Goal: Task Accomplishment & Management: Use online tool/utility

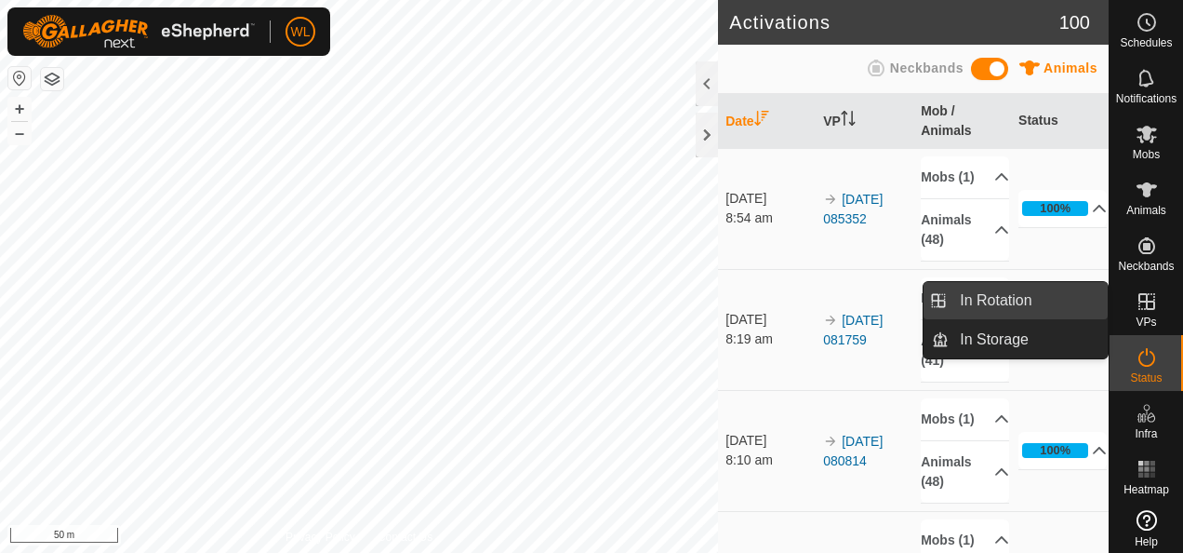
click at [1059, 310] on link "In Rotation" at bounding box center [1028, 300] width 159 height 37
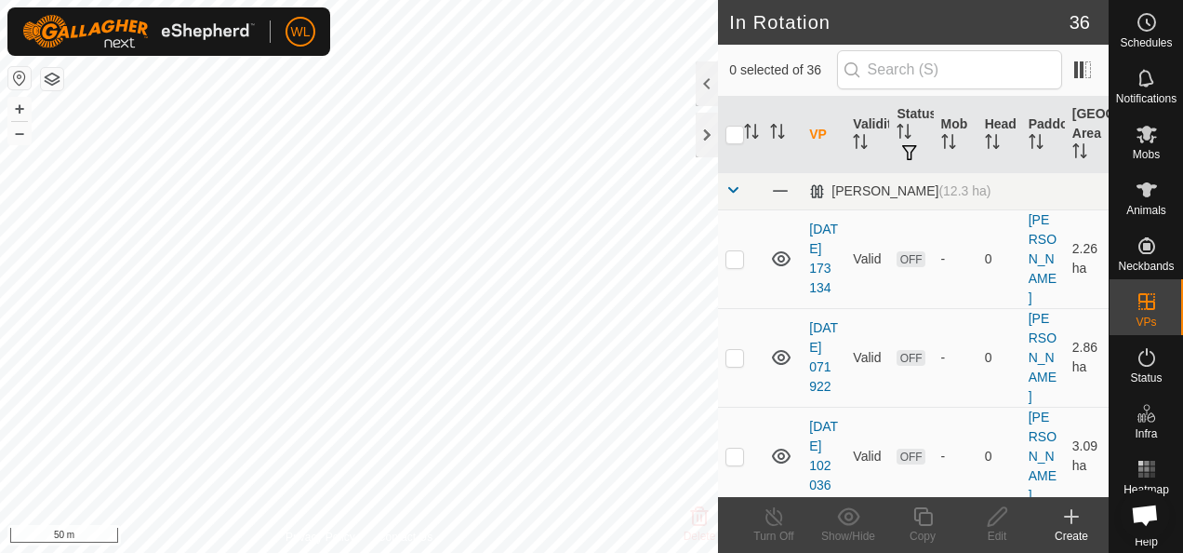
click at [1079, 520] on icon at bounding box center [1071, 516] width 22 height 22
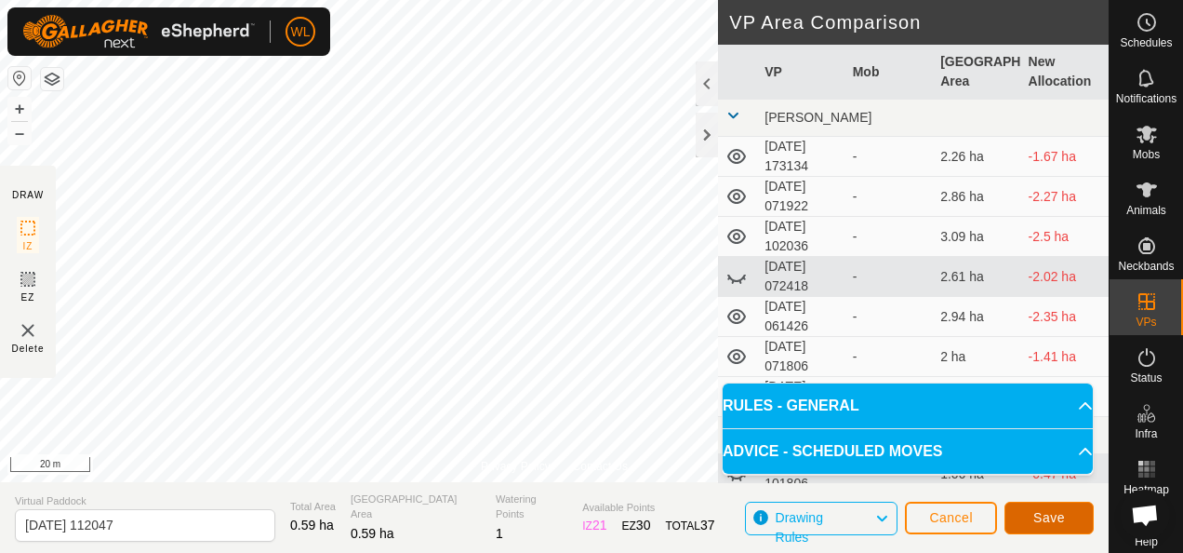
click at [1055, 508] on button "Save" at bounding box center [1049, 517] width 89 height 33
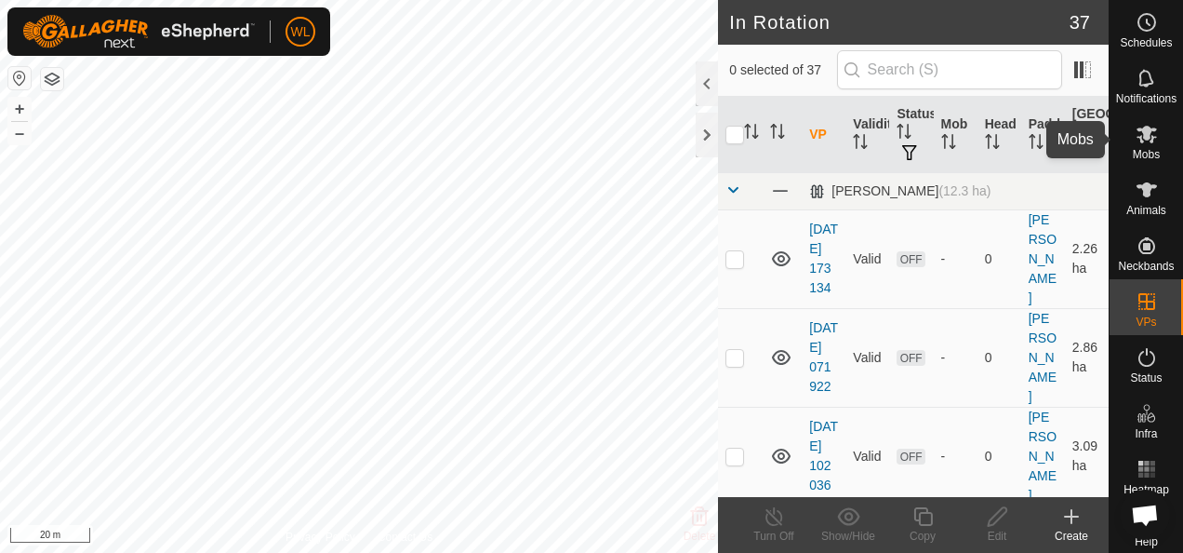
click at [1136, 127] on icon at bounding box center [1147, 134] width 22 height 22
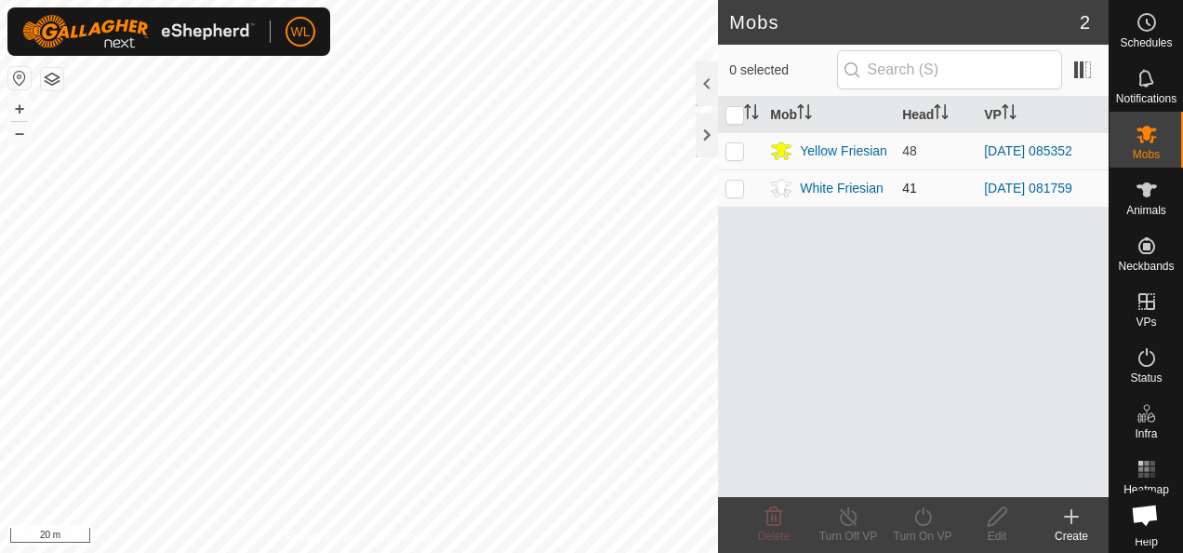
click at [737, 192] on p-checkbox at bounding box center [735, 187] width 19 height 15
click at [735, 191] on p-checkbox at bounding box center [735, 187] width 19 height 15
checkbox input "false"
click at [730, 154] on p-checkbox at bounding box center [735, 150] width 19 height 15
checkbox input "true"
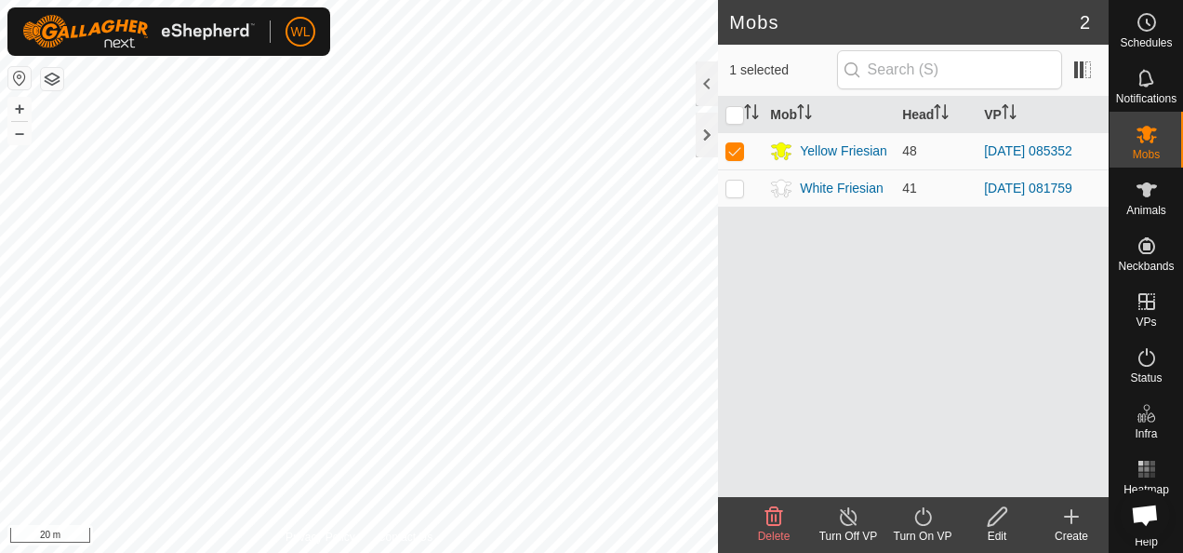
click at [915, 515] on icon at bounding box center [922, 516] width 17 height 19
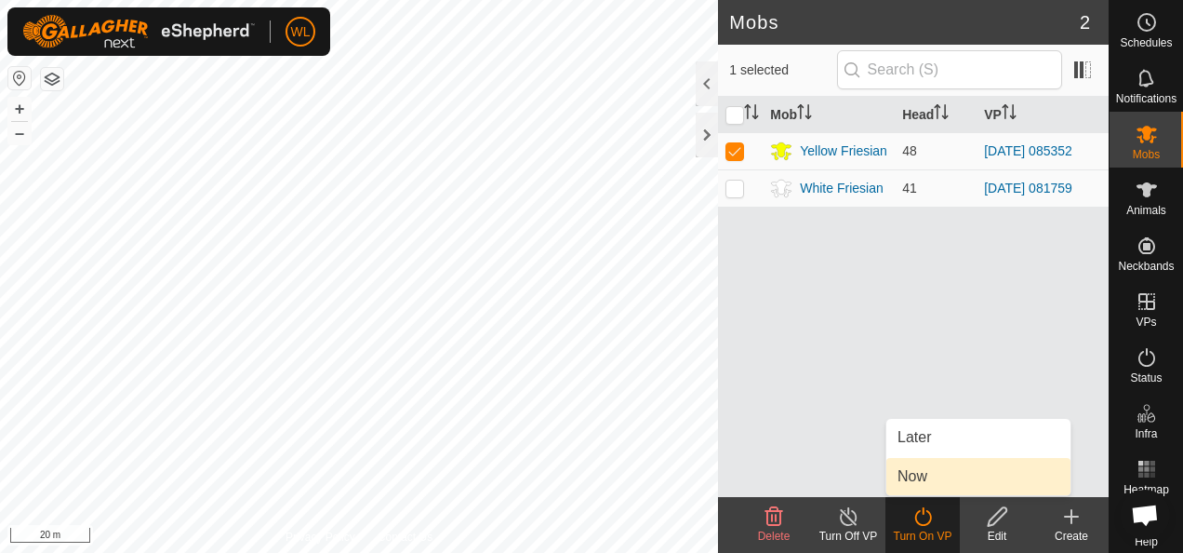
click at [951, 478] on link "Now" at bounding box center [978, 476] width 184 height 37
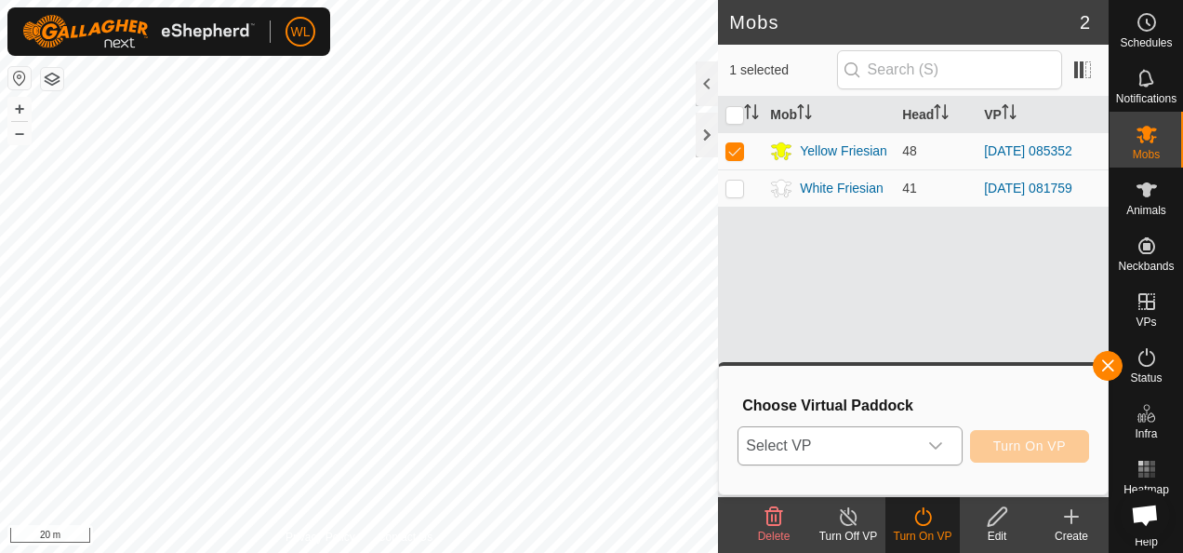
click at [930, 441] on div "dropdown trigger" at bounding box center [935, 445] width 37 height 37
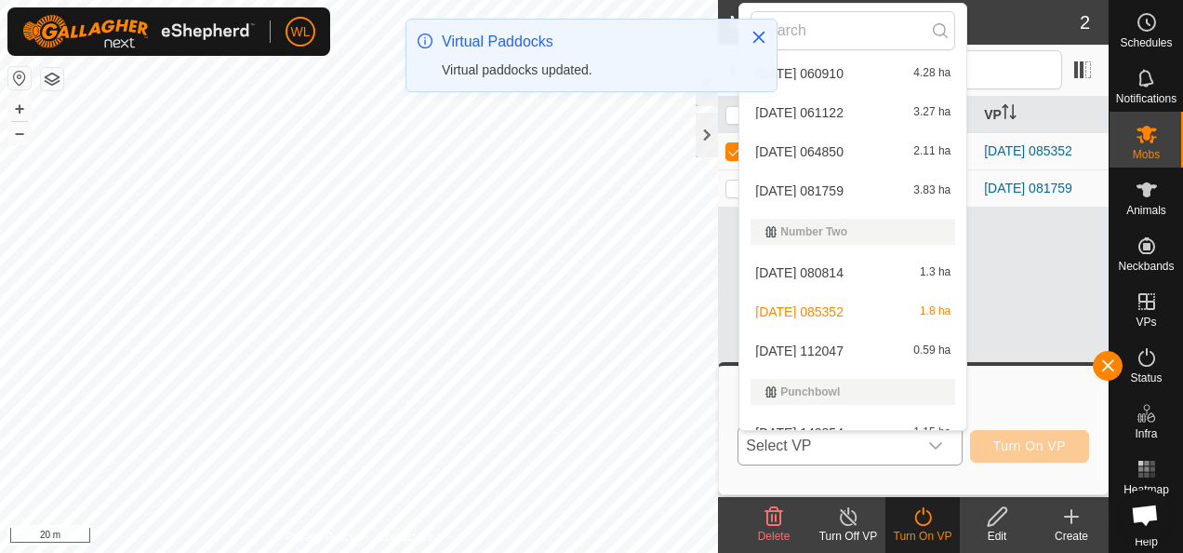
scroll to position [861, 0]
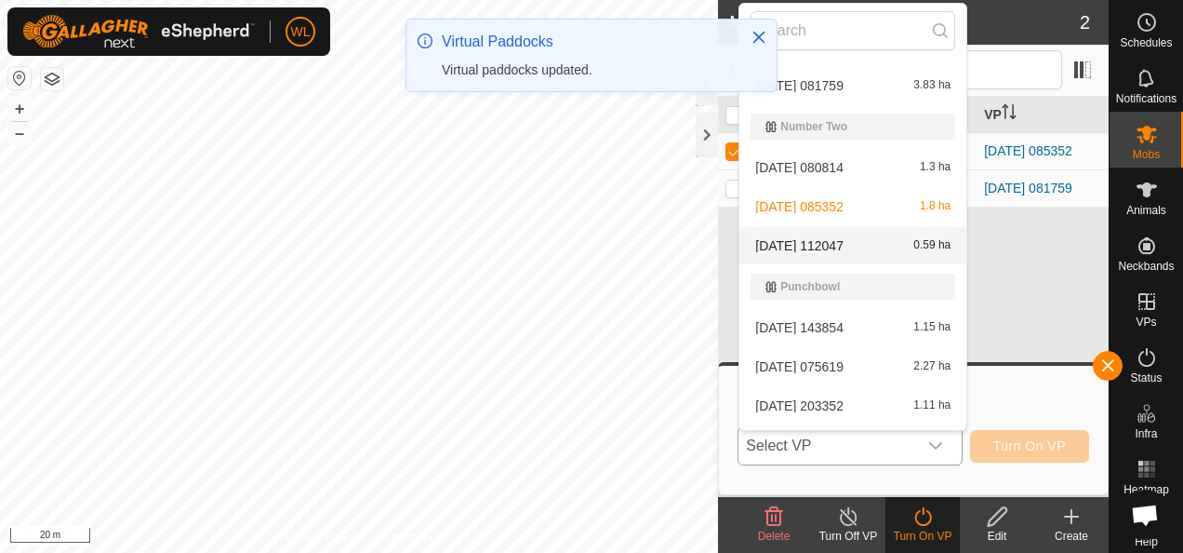
click at [835, 238] on li "[DATE] 112047 0.59 ha" at bounding box center [853, 245] width 227 height 37
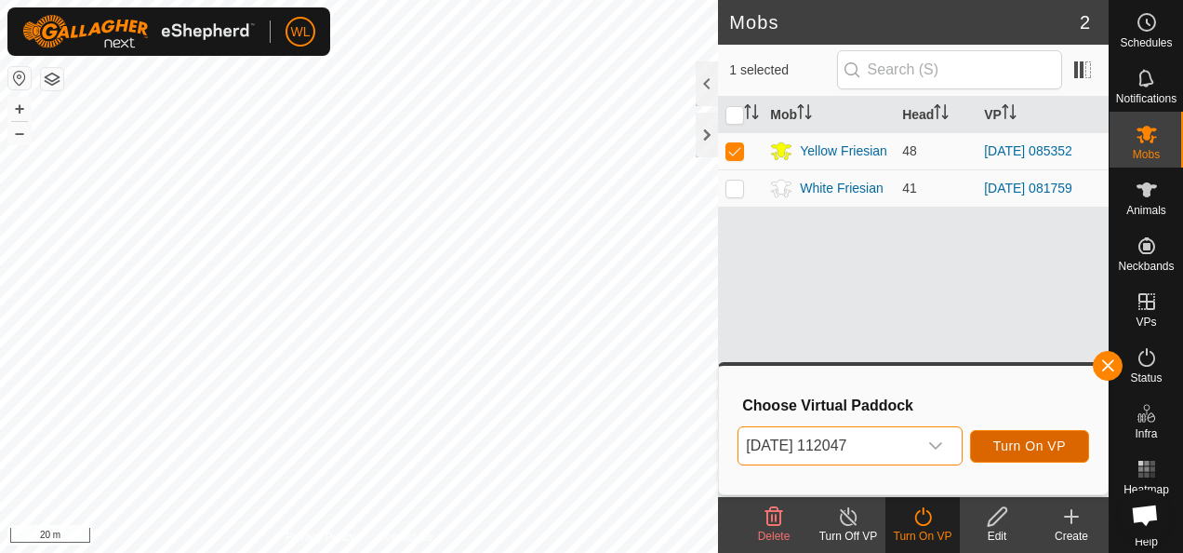
click at [1020, 444] on span "Turn On VP" at bounding box center [1029, 445] width 73 height 15
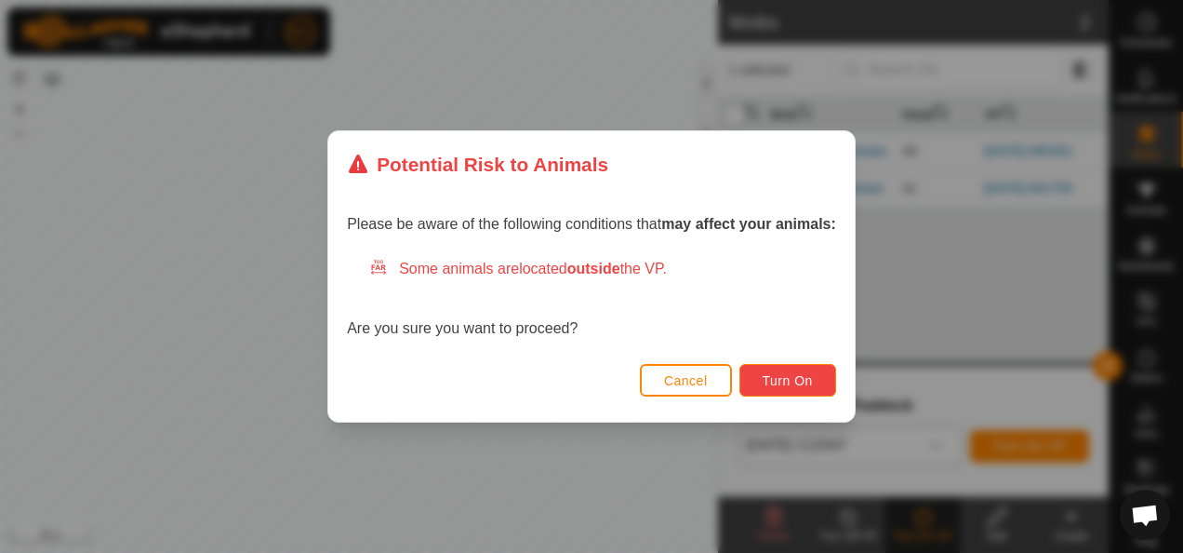
click at [811, 380] on span "Turn On" at bounding box center [788, 380] width 50 height 15
